Goal: Task Accomplishment & Management: Use online tool/utility

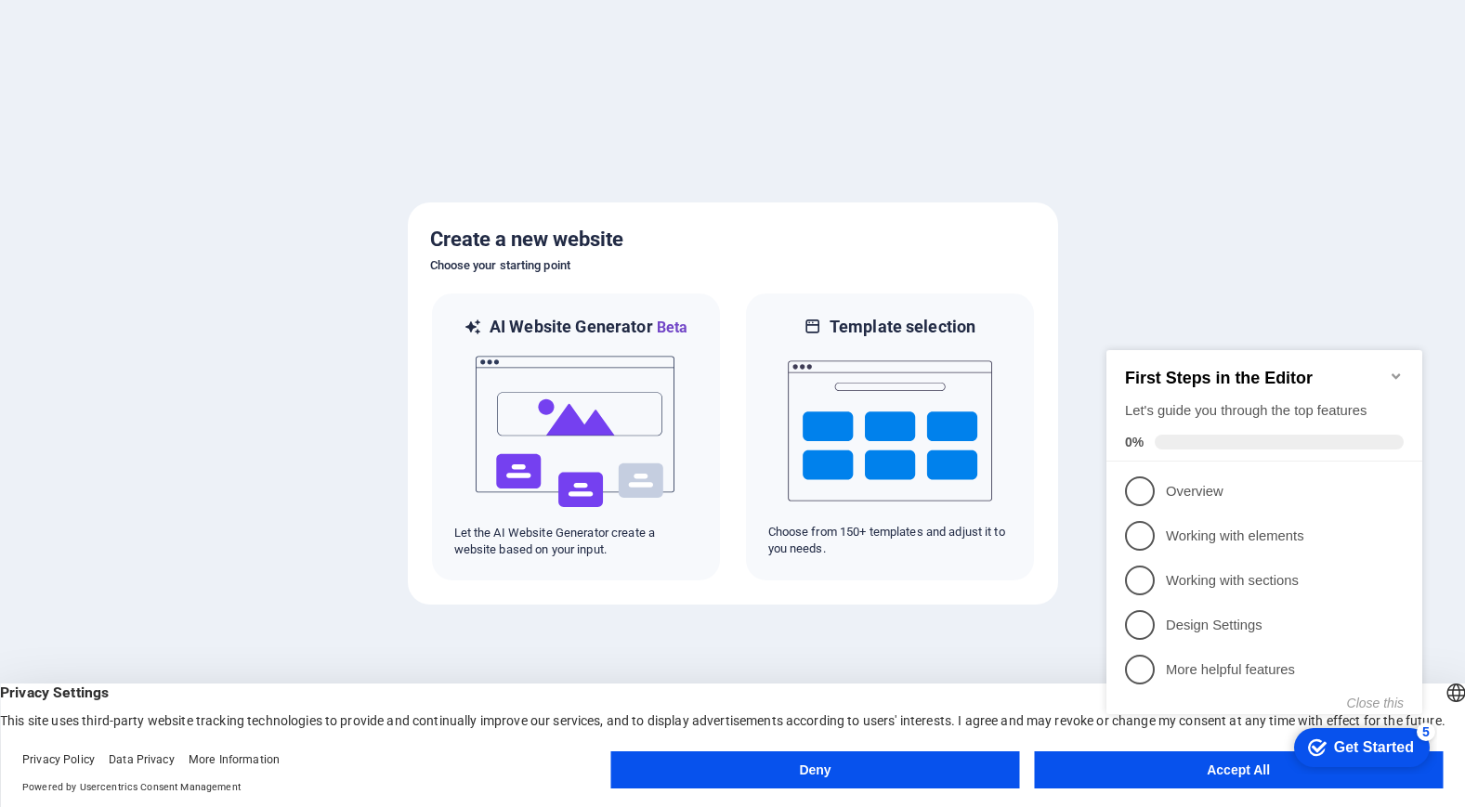
click at [1403, 369] on icon "Minimize checklist" at bounding box center [1396, 376] width 15 height 15
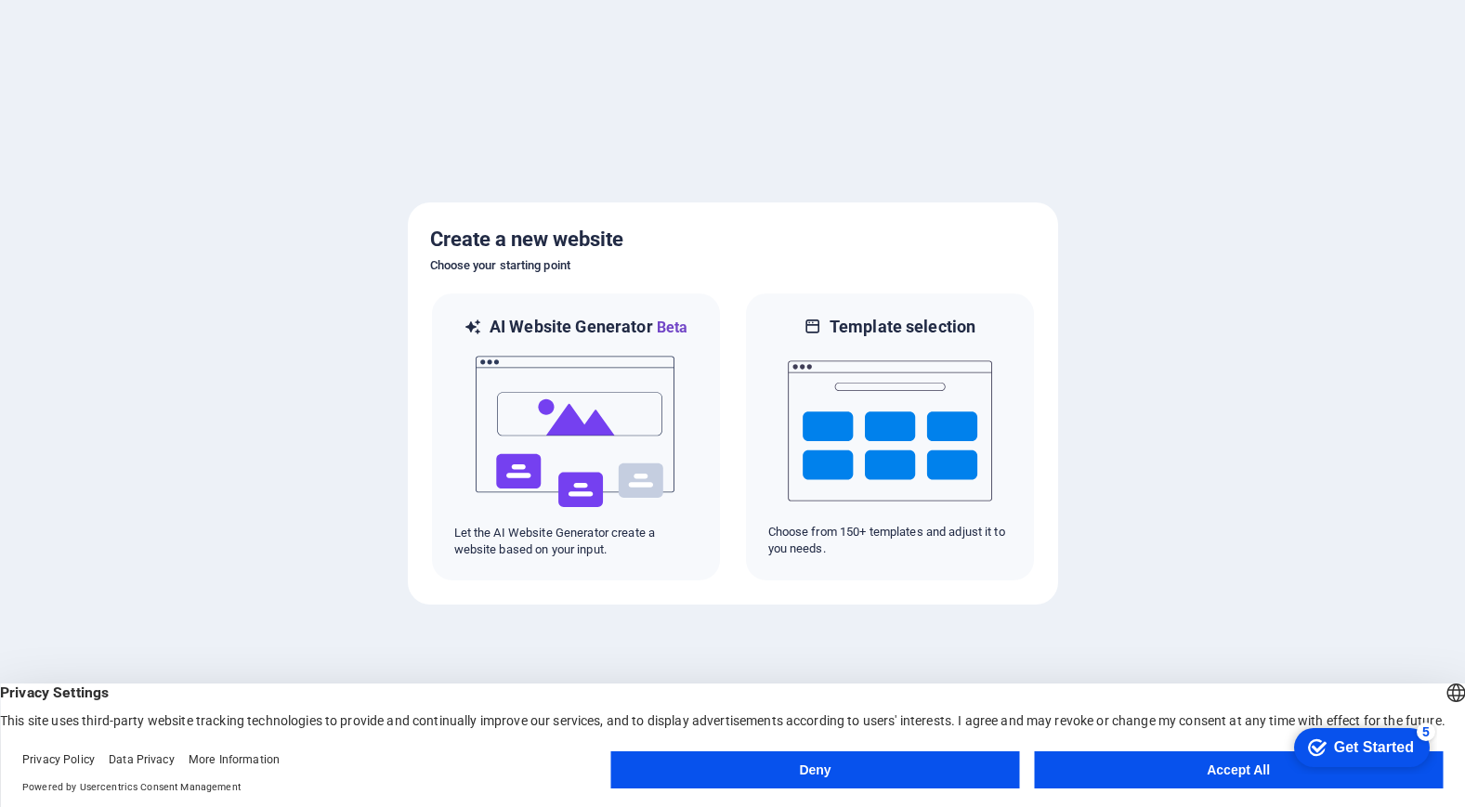
click at [1172, 776] on body "tohot.xyz Press [Ctrl] + [Enter] to add content in a jiffy. Create a new websit…" at bounding box center [732, 403] width 1465 height 807
click at [1198, 770] on button "Accept All" at bounding box center [1238, 770] width 409 height 37
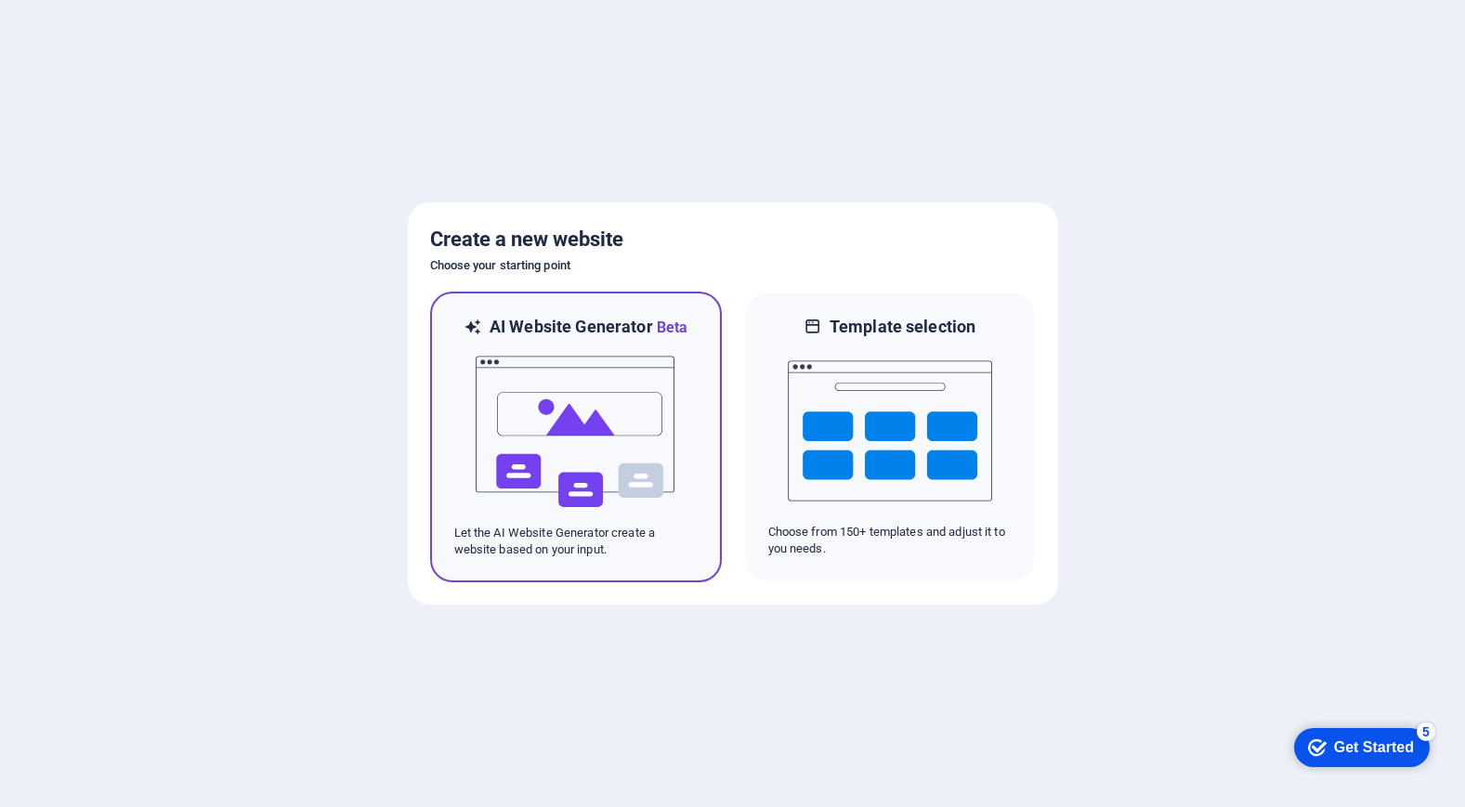
click at [580, 437] on img at bounding box center [576, 432] width 204 height 186
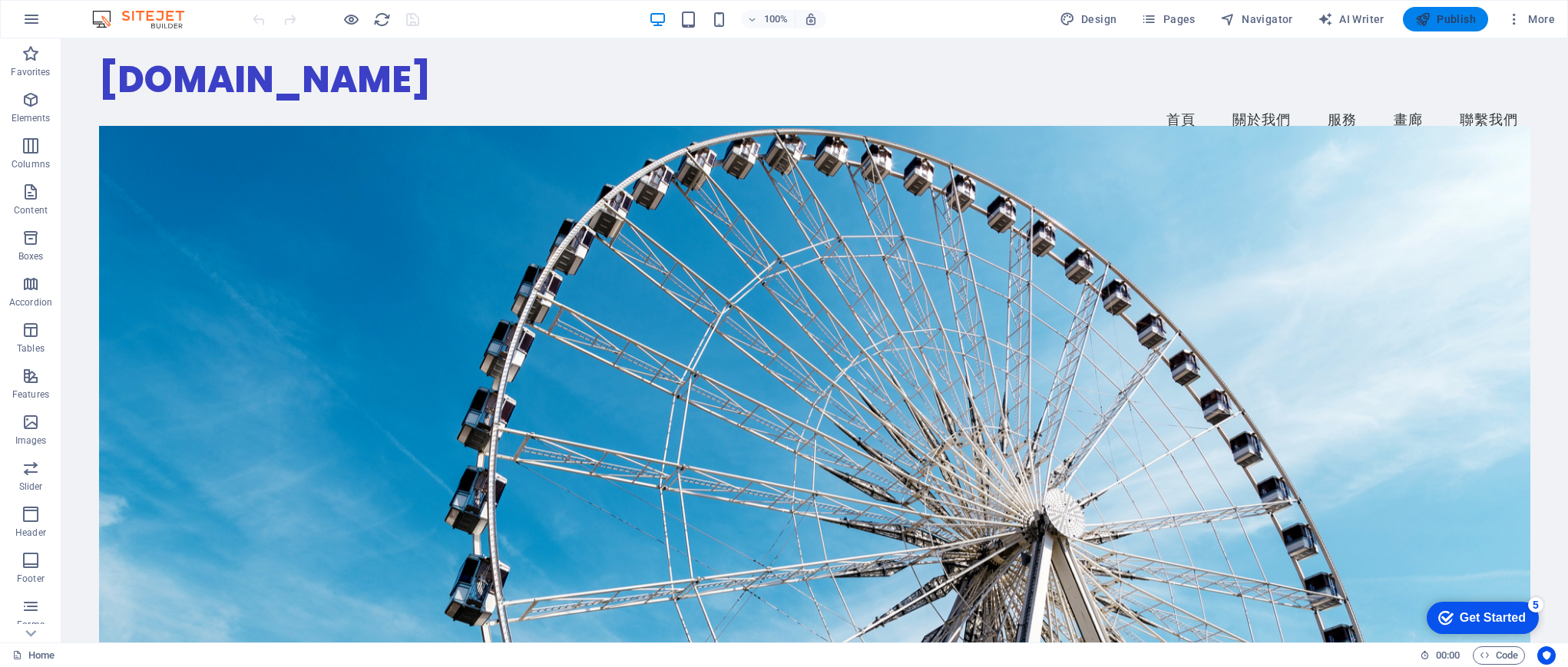
click at [1457, 20] on span "Publish" at bounding box center [1445, 19] width 60 height 16
